Goal: Find specific page/section: Find specific page/section

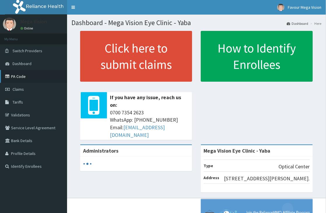
click at [29, 74] on link "PA Code" at bounding box center [33, 76] width 67 height 13
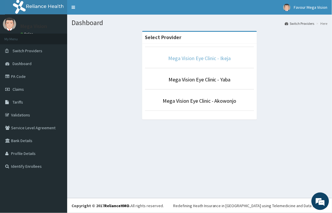
click at [207, 61] on link "Mega Vision Eye Clinic - Ikeja" at bounding box center [199, 58] width 62 height 7
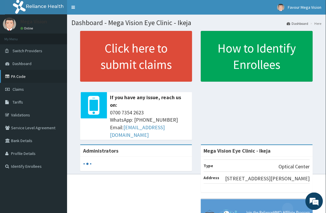
click at [30, 74] on link "PA Code" at bounding box center [33, 76] width 67 height 13
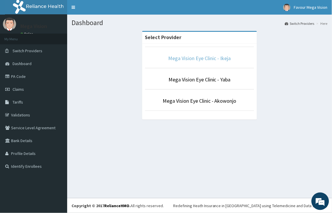
click at [176, 60] on link "Mega Vision Eye Clinic - Ikeja" at bounding box center [199, 58] width 62 height 7
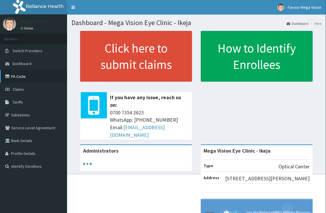
click at [28, 76] on link "PA Code" at bounding box center [33, 76] width 67 height 13
